Goal: Task Accomplishment & Management: Use online tool/utility

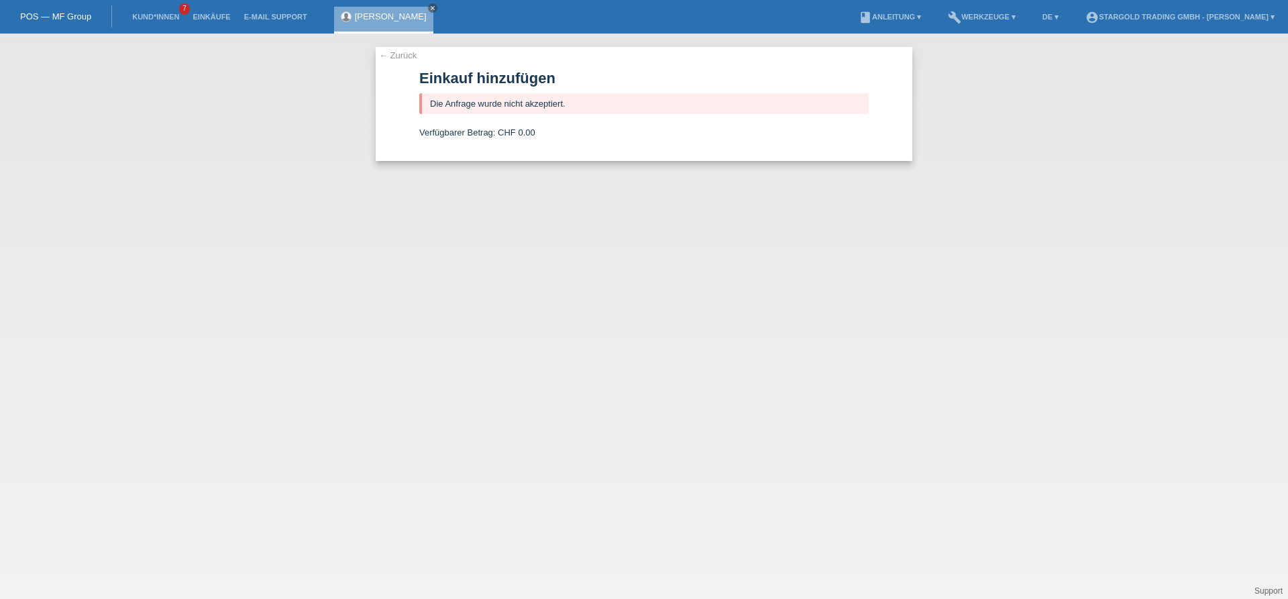
click at [402, 52] on link "← Zurück" at bounding box center [398, 55] width 38 height 10
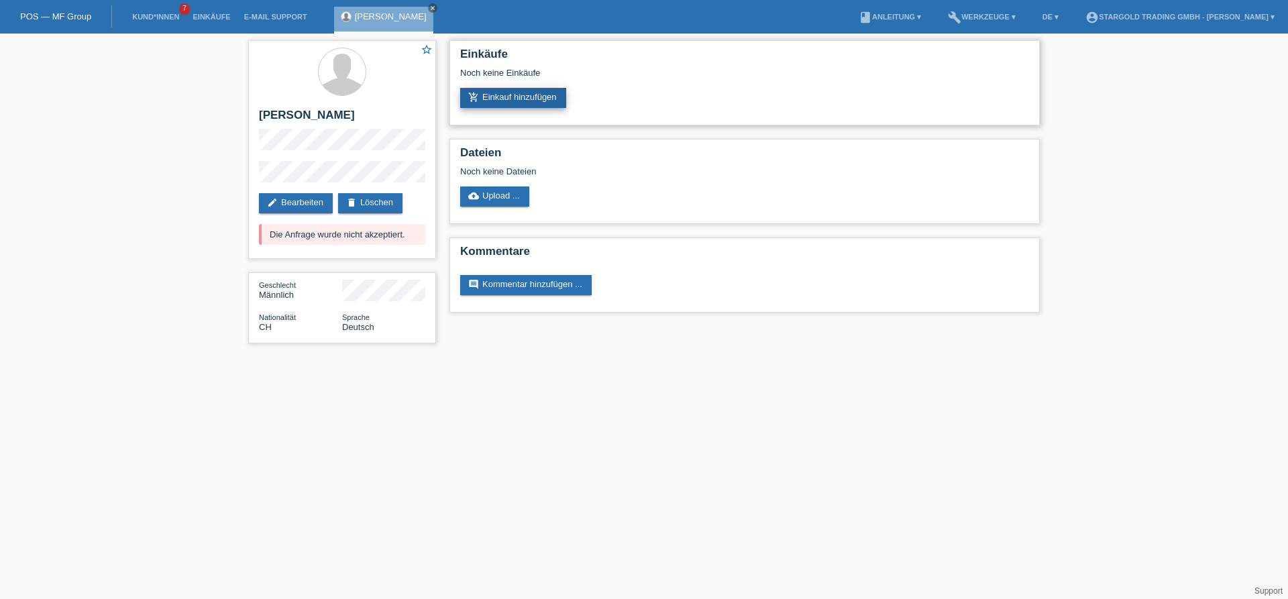
click at [514, 99] on link "add_shopping_cart Einkauf hinzufügen" at bounding box center [513, 98] width 106 height 20
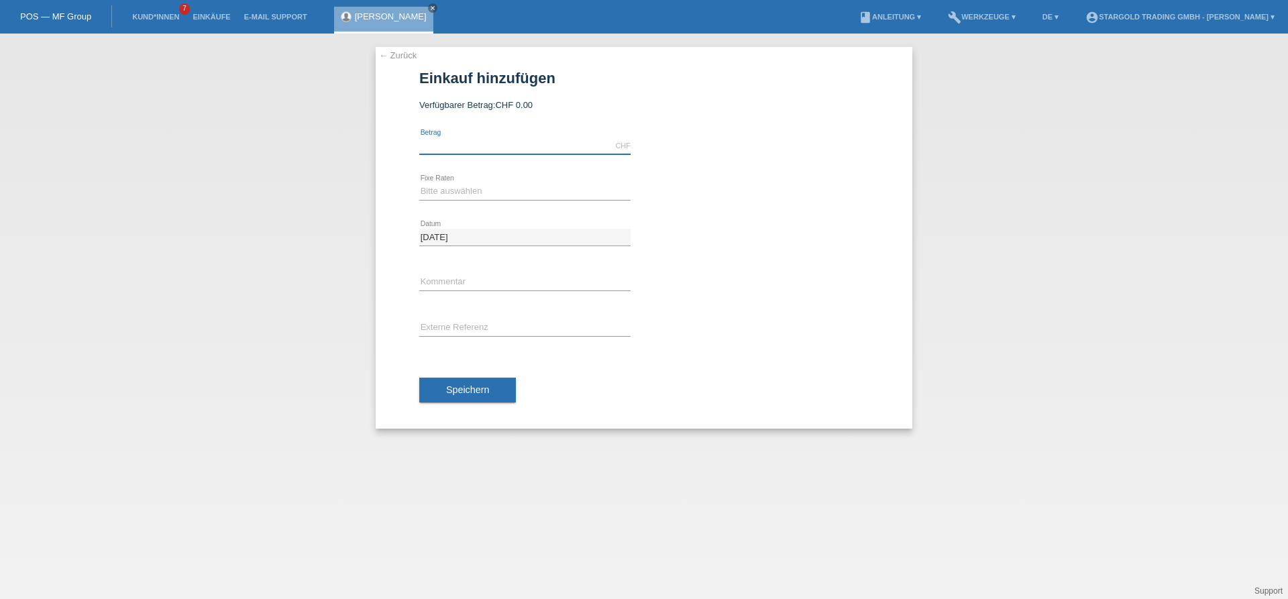
click at [500, 146] on input "text" at bounding box center [524, 146] width 211 height 17
type input "12000.00"
click at [419, 183] on select "Bitte auswählen 6 Raten 12 Raten 18 Raten 24 Raten 36 Raten 48 Raten" at bounding box center [524, 191] width 211 height 16
select select "497"
click option "48 Raten" at bounding box center [0, 0] width 0 height 0
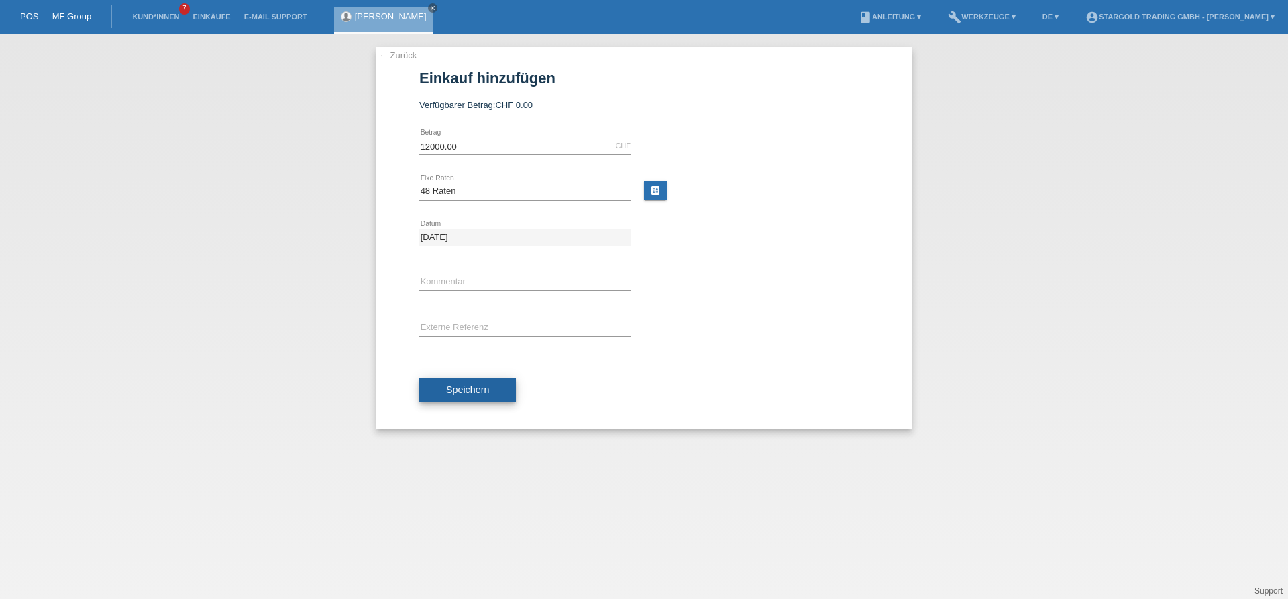
click at [498, 380] on button "Speichern" at bounding box center [467, 390] width 97 height 25
